Goal: Information Seeking & Learning: Learn about a topic

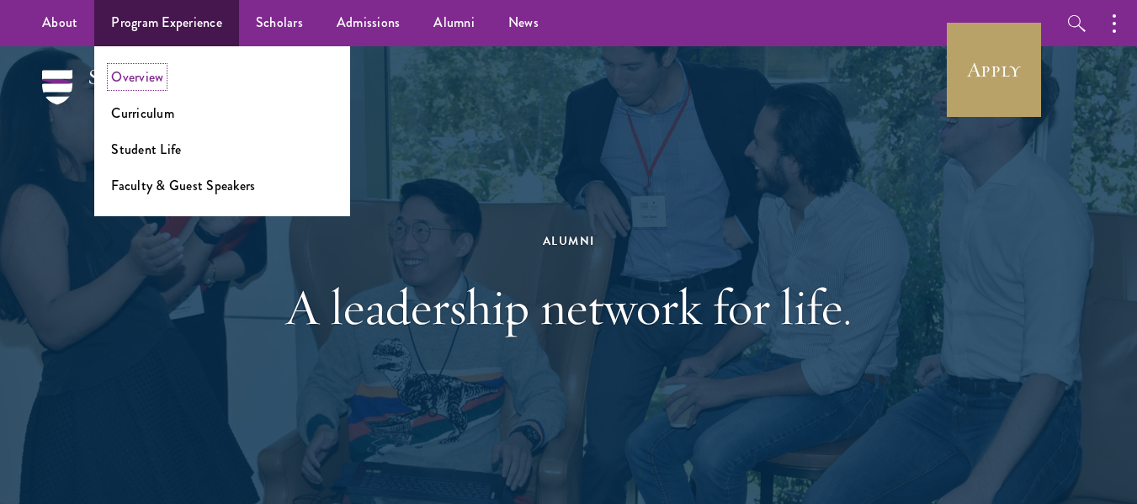
click at [149, 74] on link "Overview" at bounding box center [137, 76] width 52 height 19
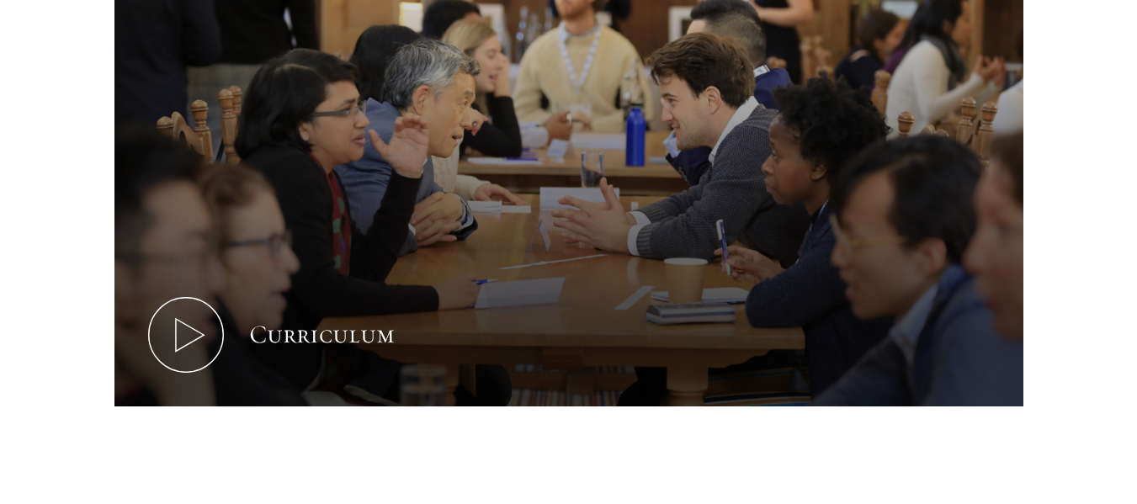
scroll to position [859, 0]
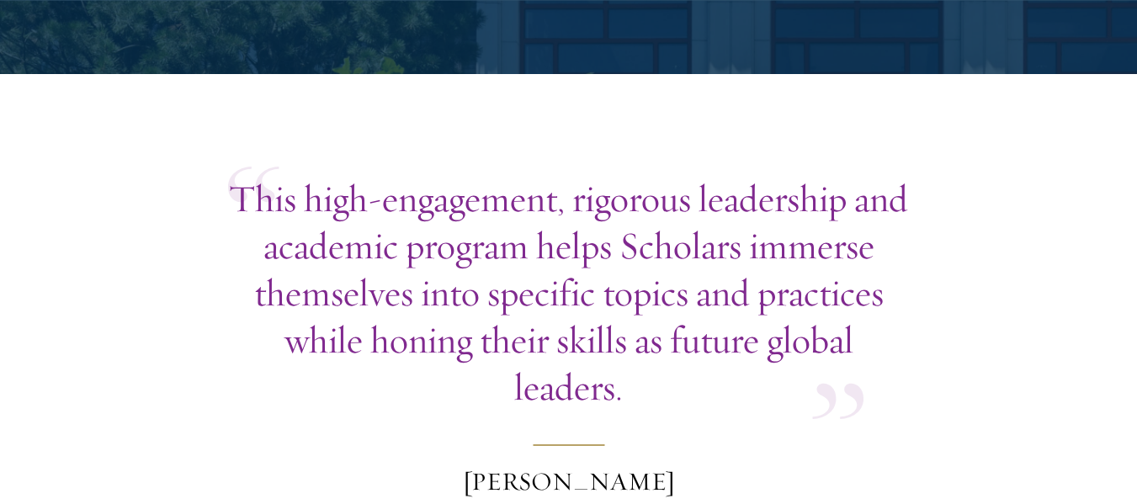
scroll to position [4881, 0]
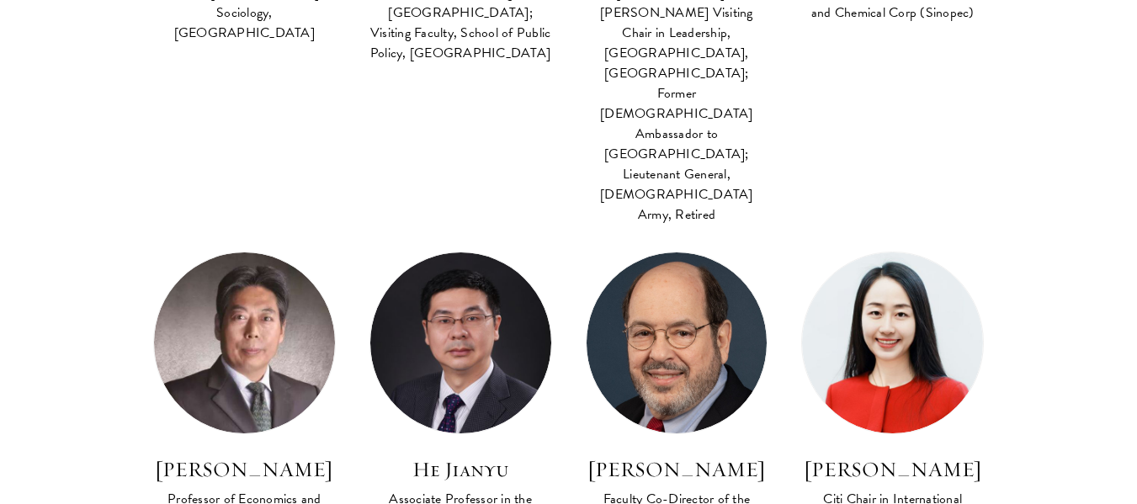
scroll to position [1895, 0]
